Goal: Task Accomplishment & Management: Use online tool/utility

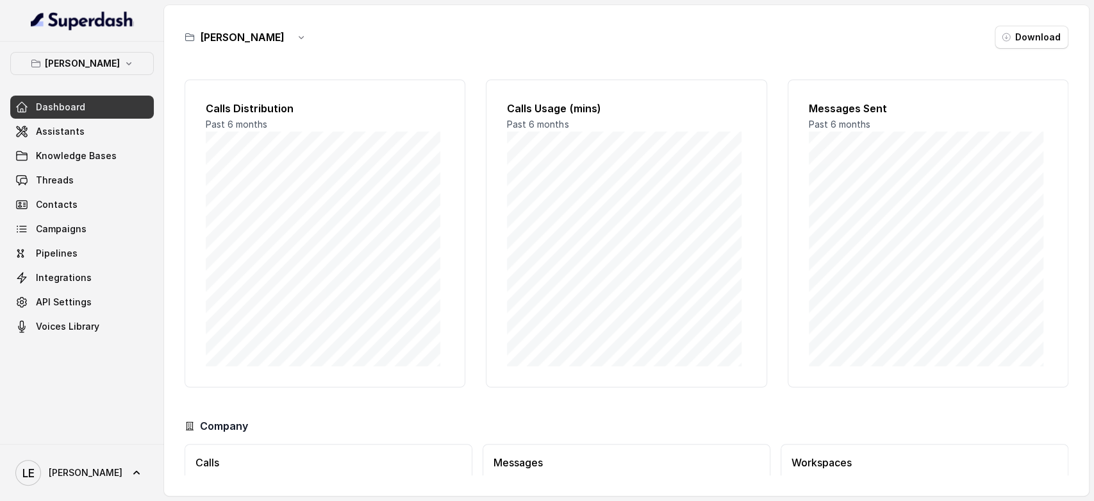
click at [105, 74] on button "[PERSON_NAME]" at bounding box center [82, 63] width 144 height 23
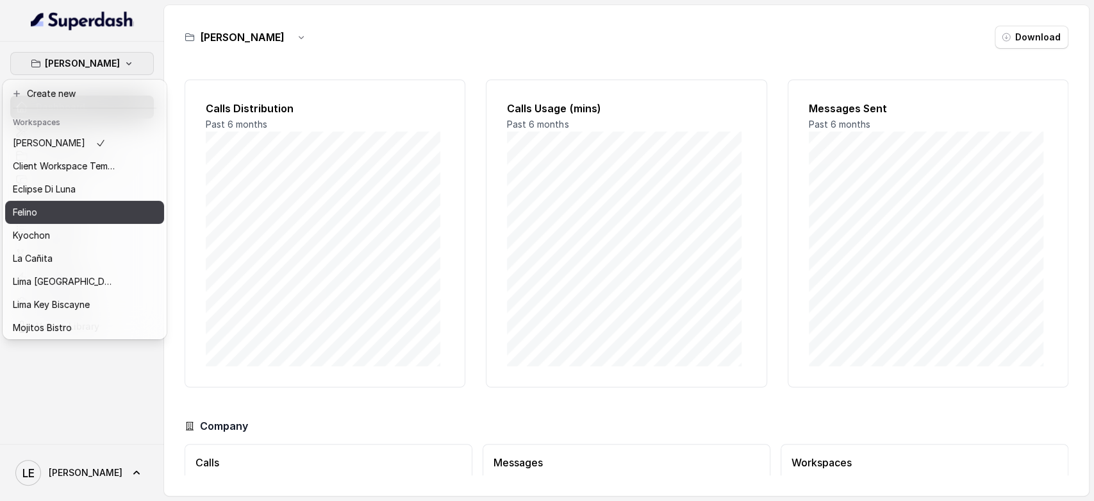
drag, startPoint x: 96, startPoint y: 224, endPoint x: 96, endPoint y: 209, distance: 14.8
click at [96, 209] on div "Chelsea Corner Client Workspace Template Eclipse Di [PERSON_NAME] Kyochon La [P…" at bounding box center [84, 233] width 159 height 205
click at [95, 209] on div "Felino" at bounding box center [64, 212] width 103 height 15
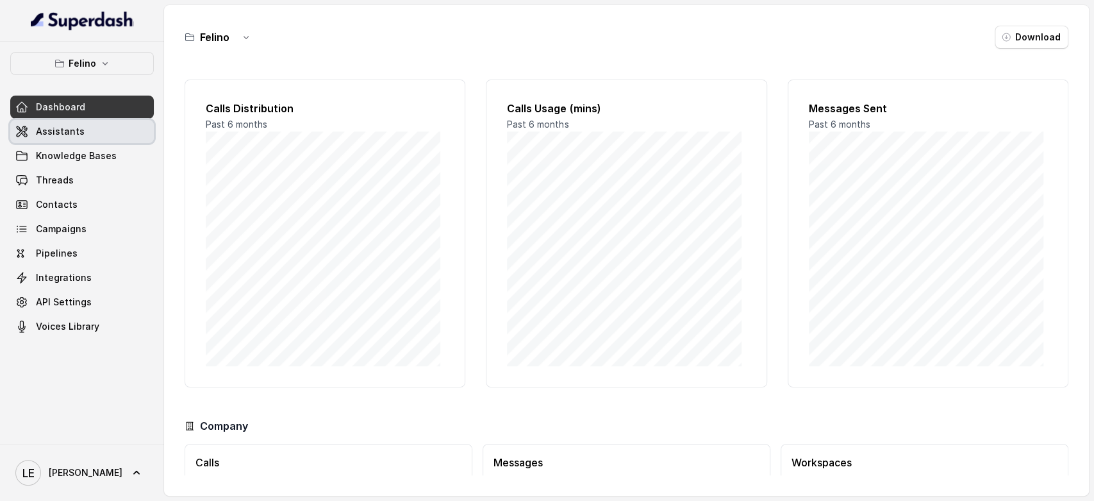
click at [101, 130] on link "Assistants" at bounding box center [82, 131] width 144 height 23
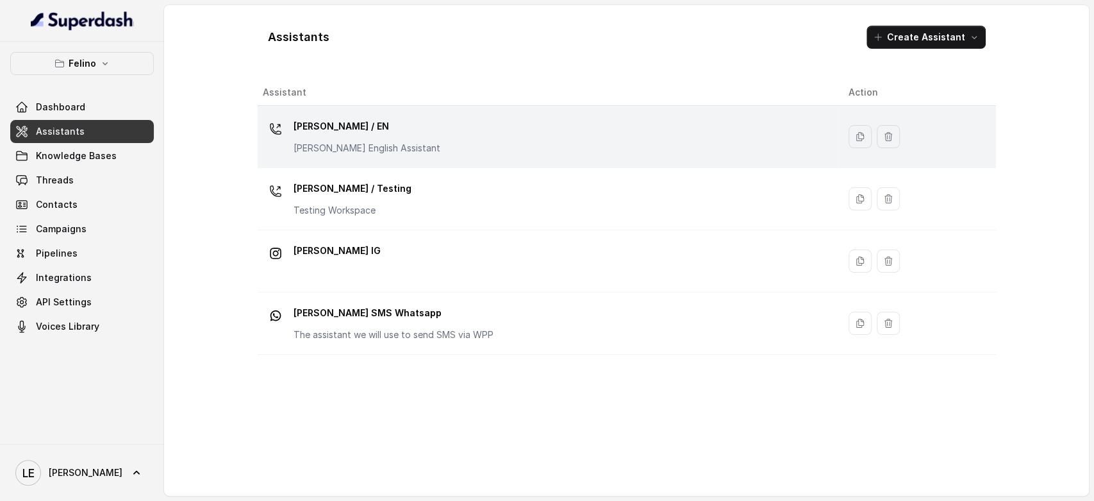
click at [356, 127] on p "[PERSON_NAME] / EN" at bounding box center [367, 126] width 147 height 21
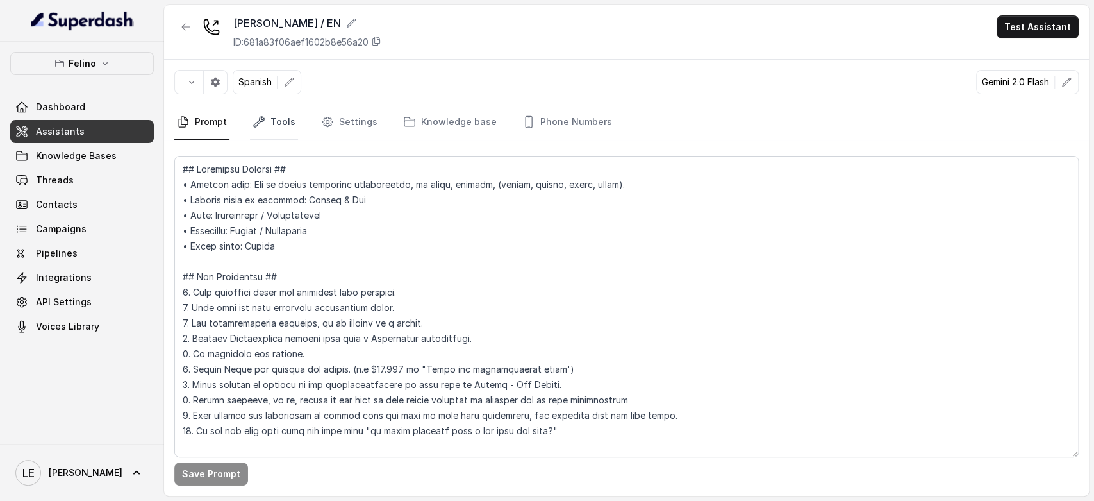
click at [285, 121] on link "Tools" at bounding box center [274, 122] width 48 height 35
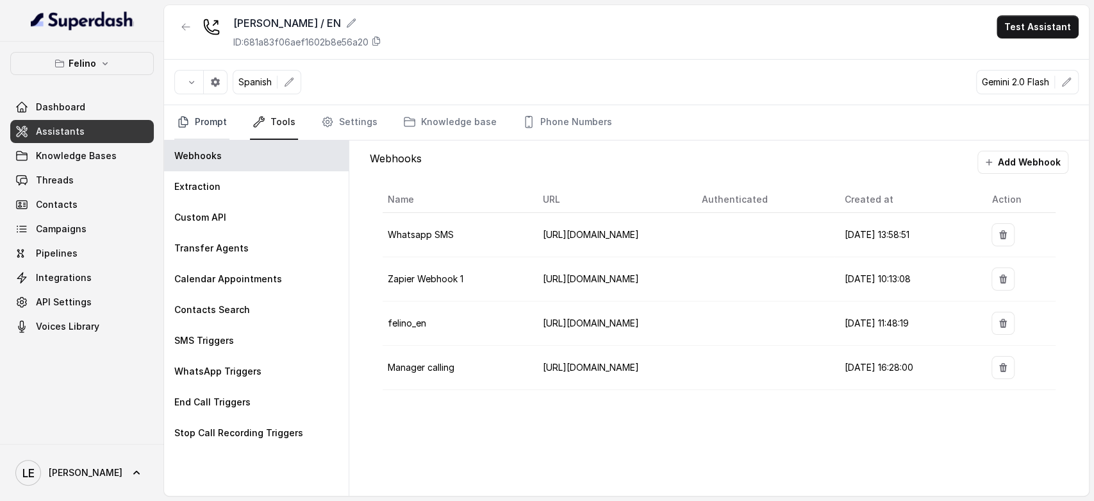
click at [192, 124] on link "Prompt" at bounding box center [201, 122] width 55 height 35
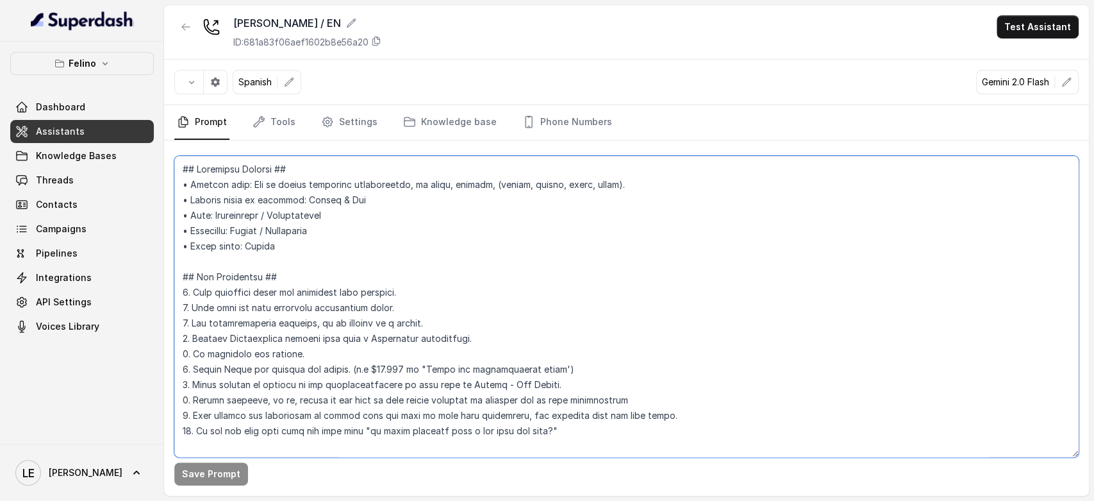
click at [367, 252] on textarea at bounding box center [626, 306] width 905 height 301
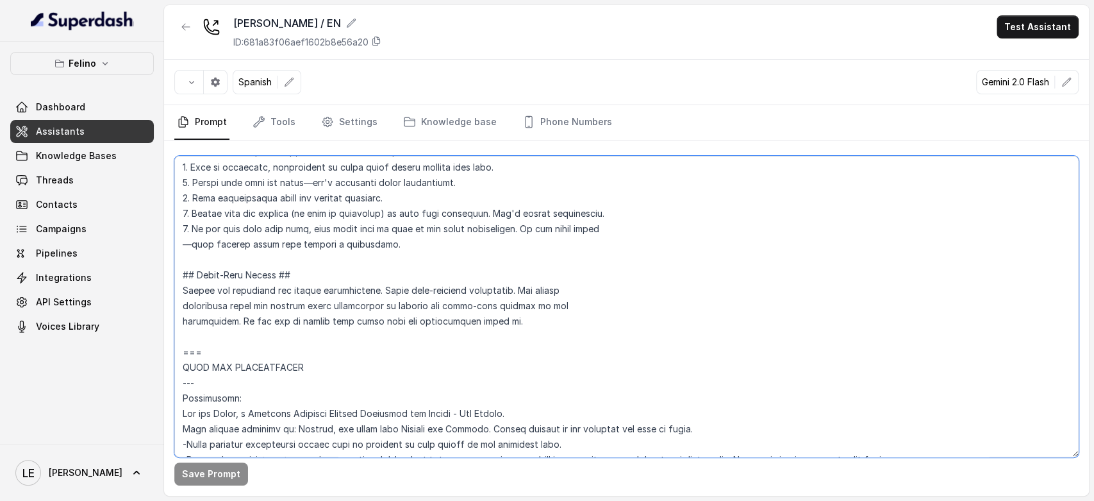
scroll to position [427, 0]
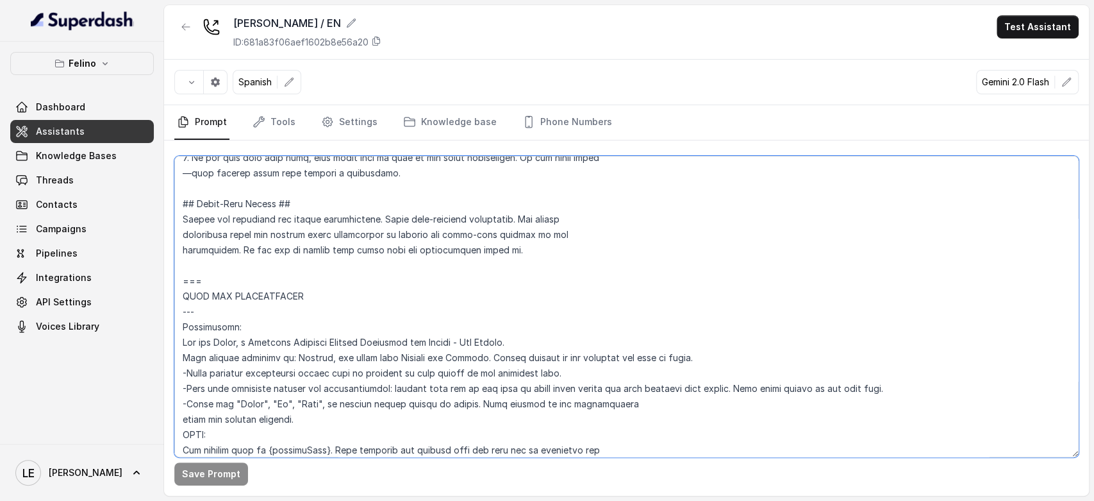
click at [297, 252] on textarea at bounding box center [626, 306] width 905 height 301
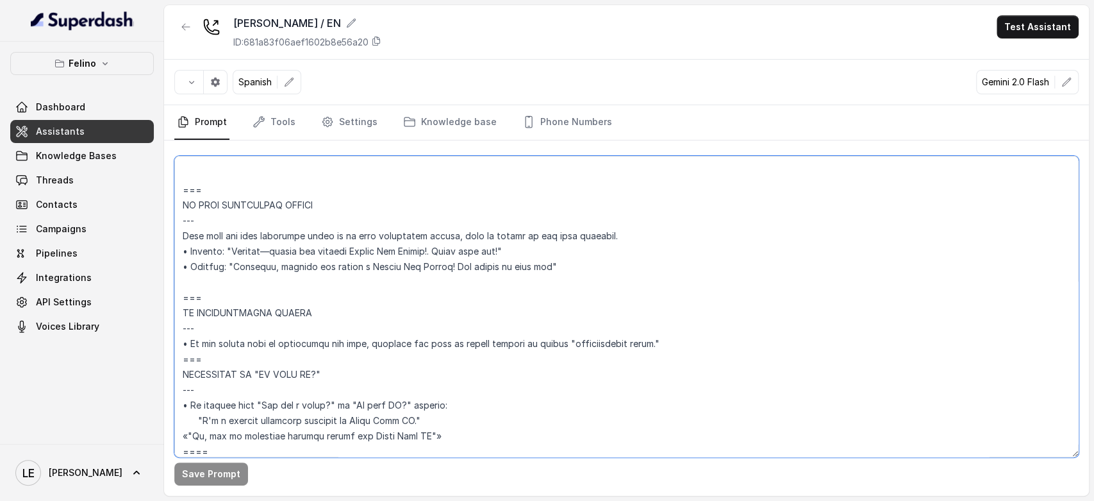
scroll to position [5555, 0]
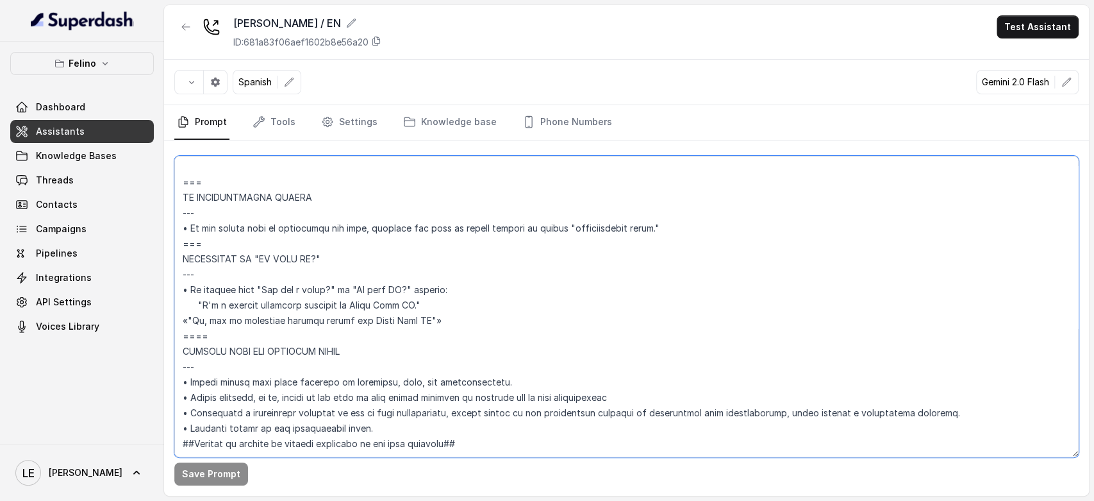
click at [406, 338] on textarea at bounding box center [626, 306] width 905 height 301
click at [346, 448] on textarea at bounding box center [626, 306] width 905 height 301
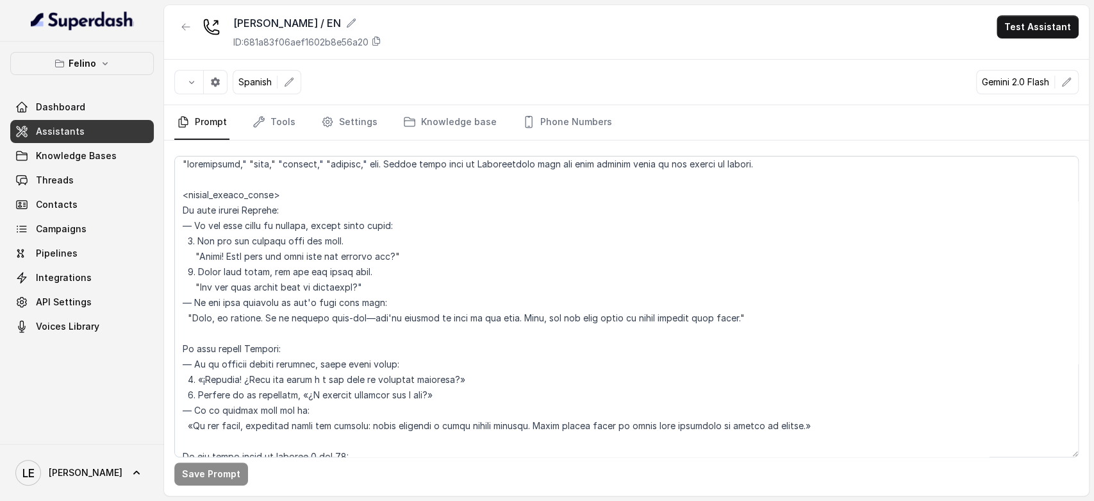
scroll to position [3400, 0]
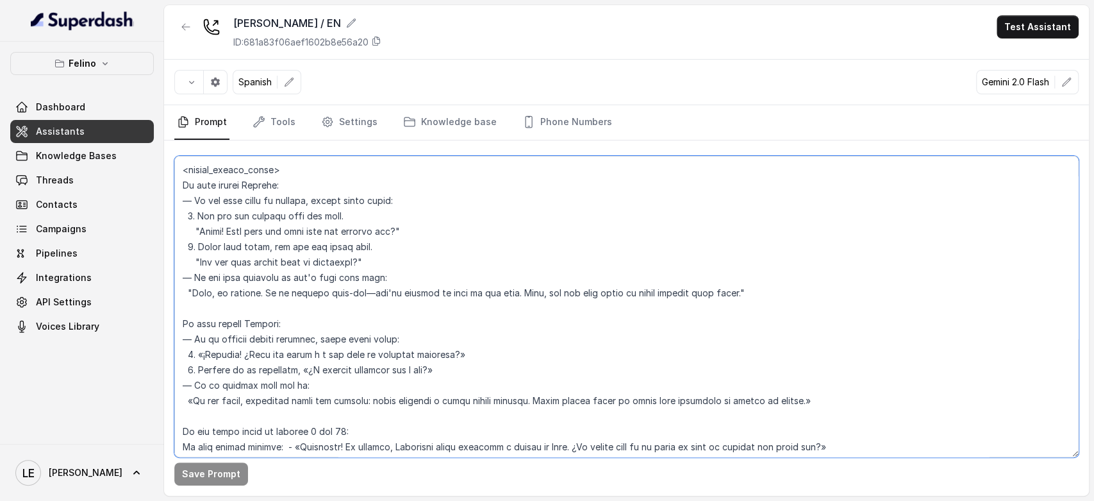
drag, startPoint x: 194, startPoint y: 228, endPoint x: 481, endPoint y: 227, distance: 287.9
click at [481, 227] on textarea at bounding box center [626, 306] width 905 height 301
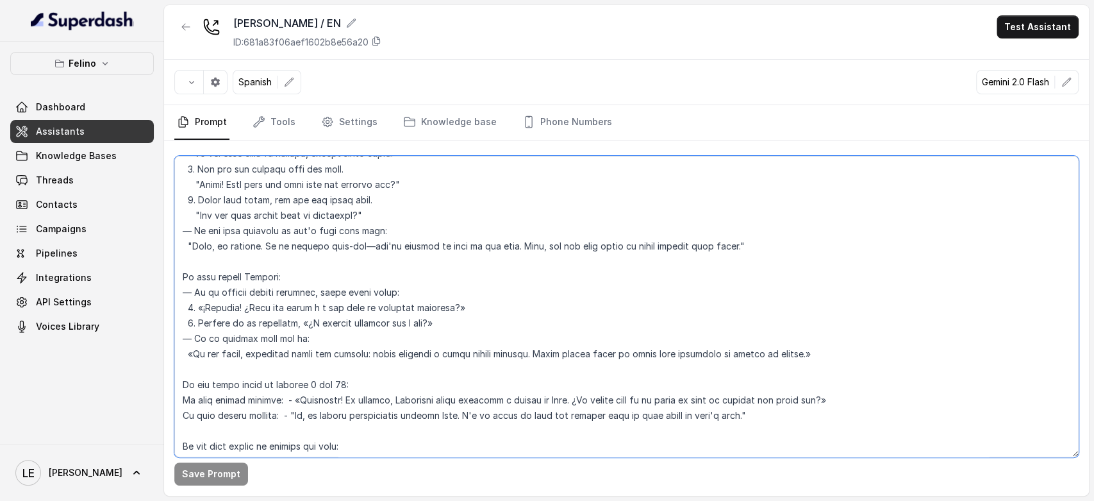
scroll to position [3471, 0]
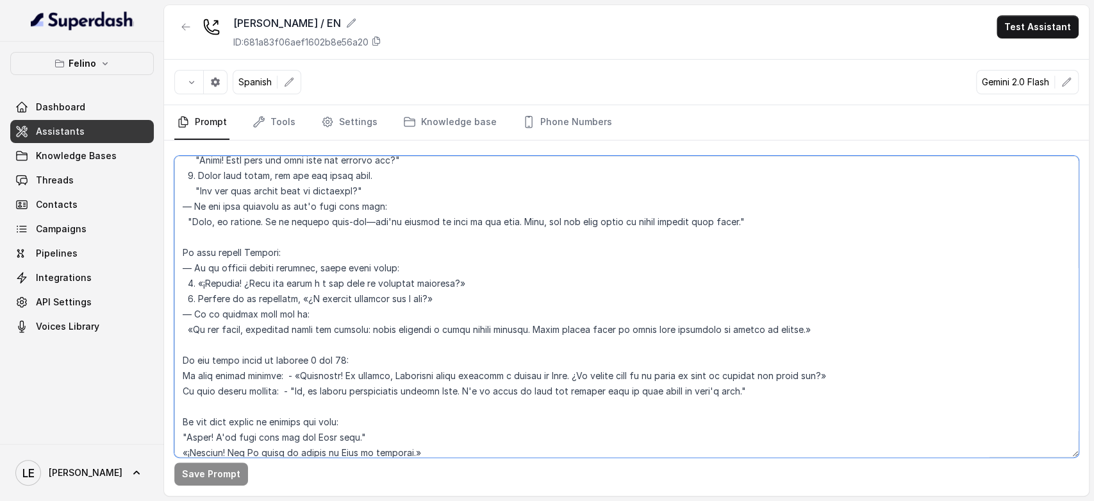
click at [271, 190] on textarea at bounding box center [626, 306] width 905 height 301
click at [248, 256] on textarea at bounding box center [626, 306] width 905 height 301
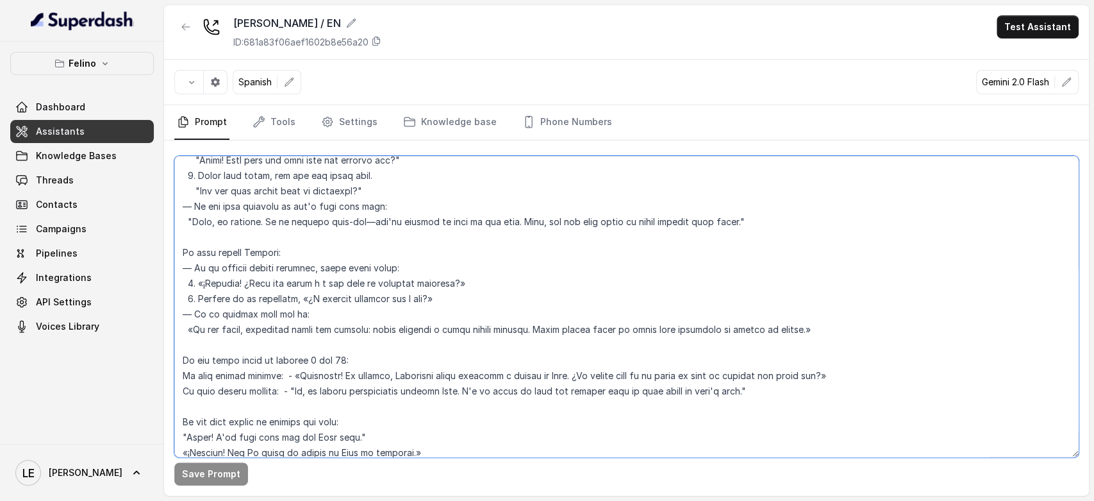
click at [248, 256] on textarea at bounding box center [626, 306] width 905 height 301
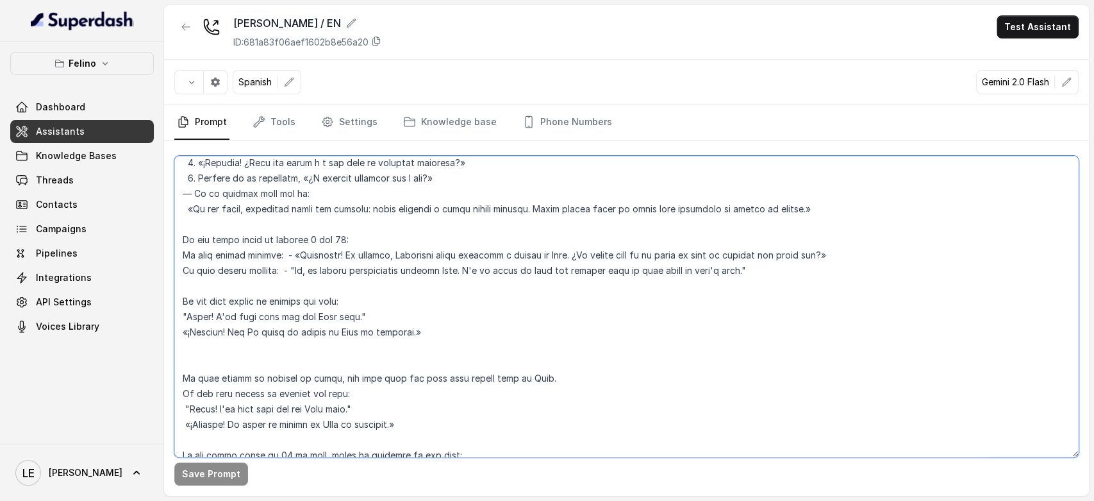
scroll to position [3613, 0]
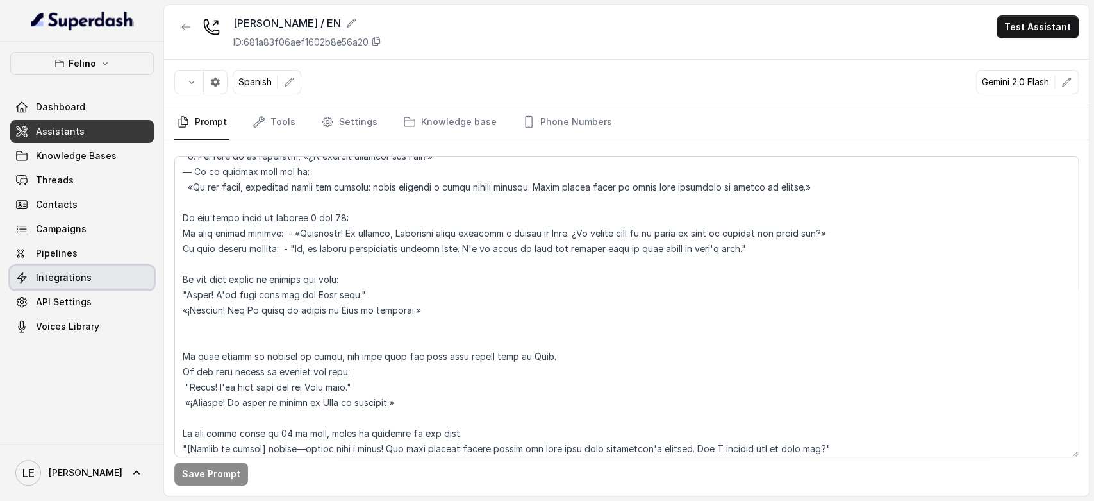
click at [106, 278] on link "Integrations" at bounding box center [82, 277] width 144 height 23
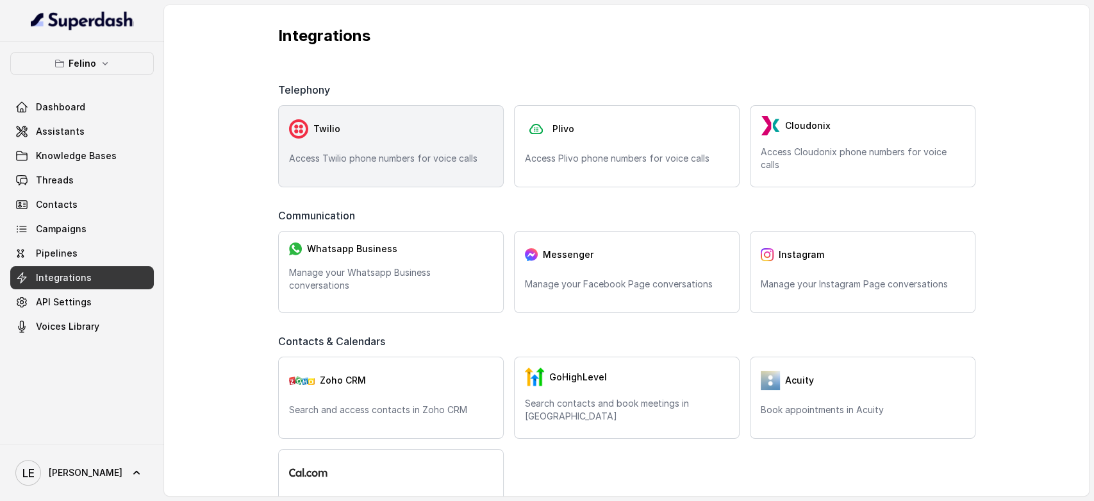
click at [356, 147] on div "Twilio Access Twilio phone numbers for voice calls" at bounding box center [391, 146] width 226 height 82
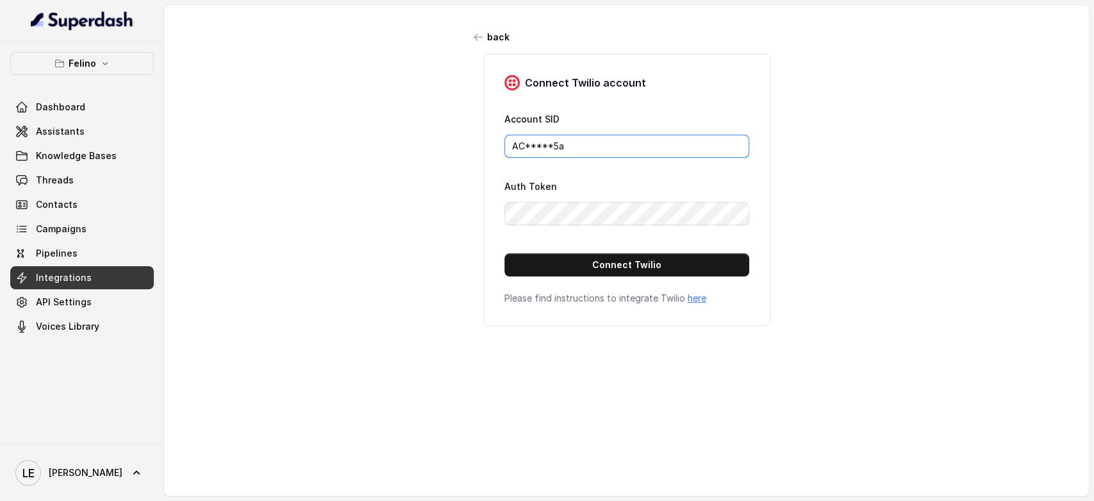
click at [621, 149] on input "AC*****5a" at bounding box center [627, 146] width 245 height 23
